Goal: Task Accomplishment & Management: Manage account settings

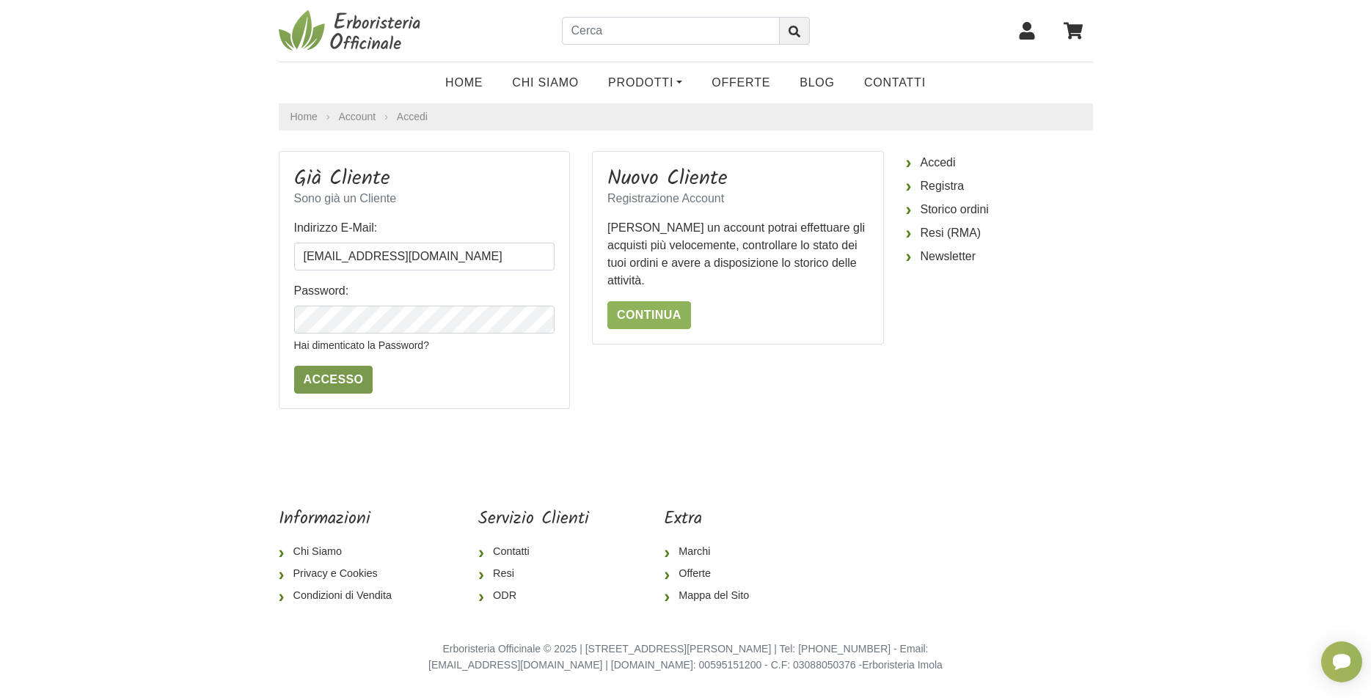
click at [315, 381] on input "Accesso" at bounding box center [333, 380] width 79 height 28
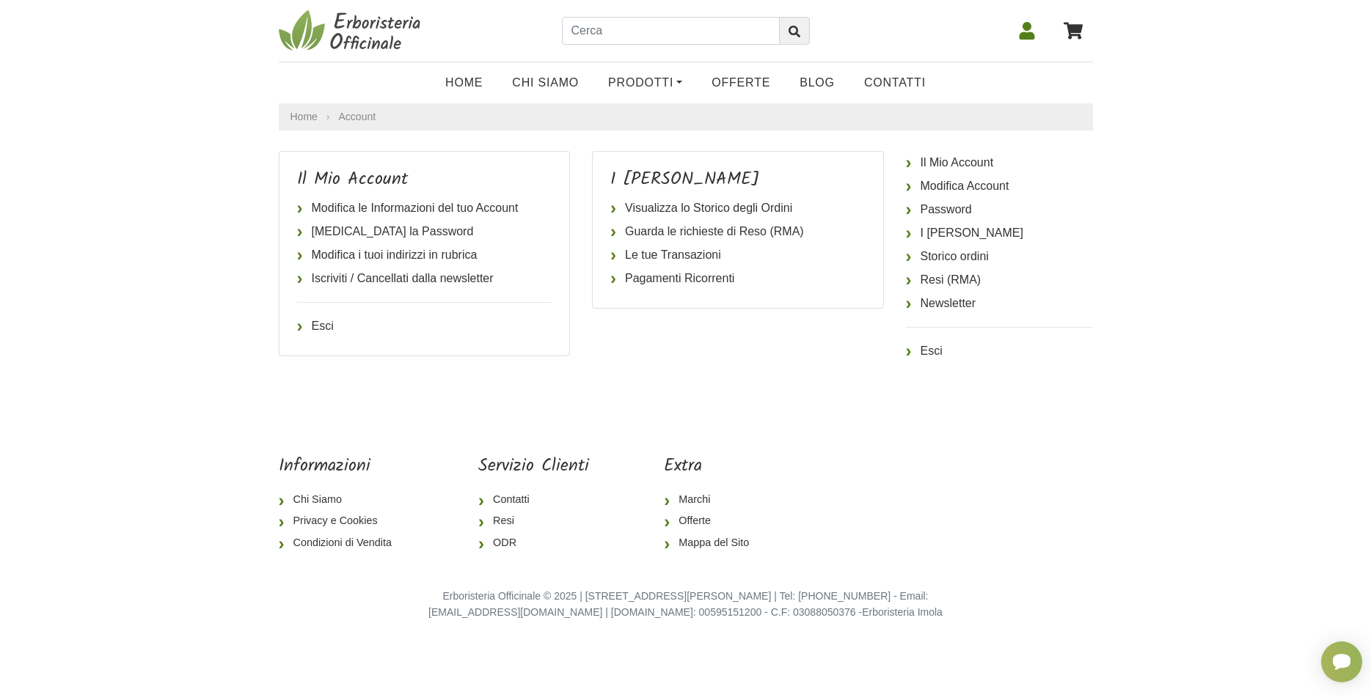
click at [1025, 30] on icon at bounding box center [1026, 31] width 15 height 18
click at [965, 258] on link "Storico ordini" at bounding box center [999, 256] width 187 height 23
